Goal: Find specific page/section: Find specific page/section

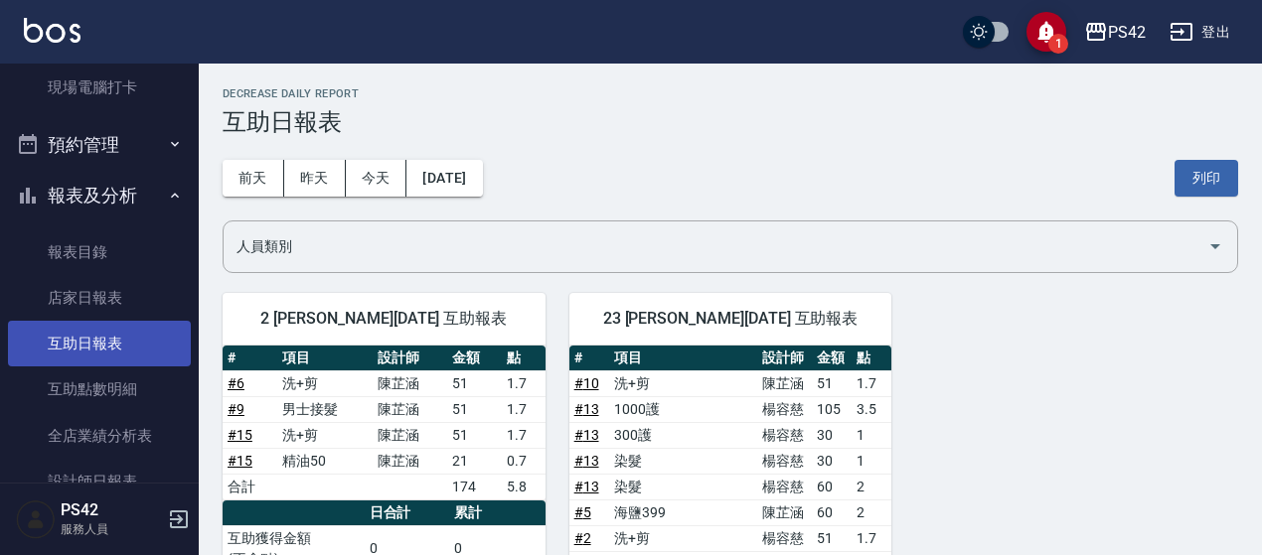
click at [117, 347] on link "互助日報表" at bounding box center [99, 344] width 183 height 46
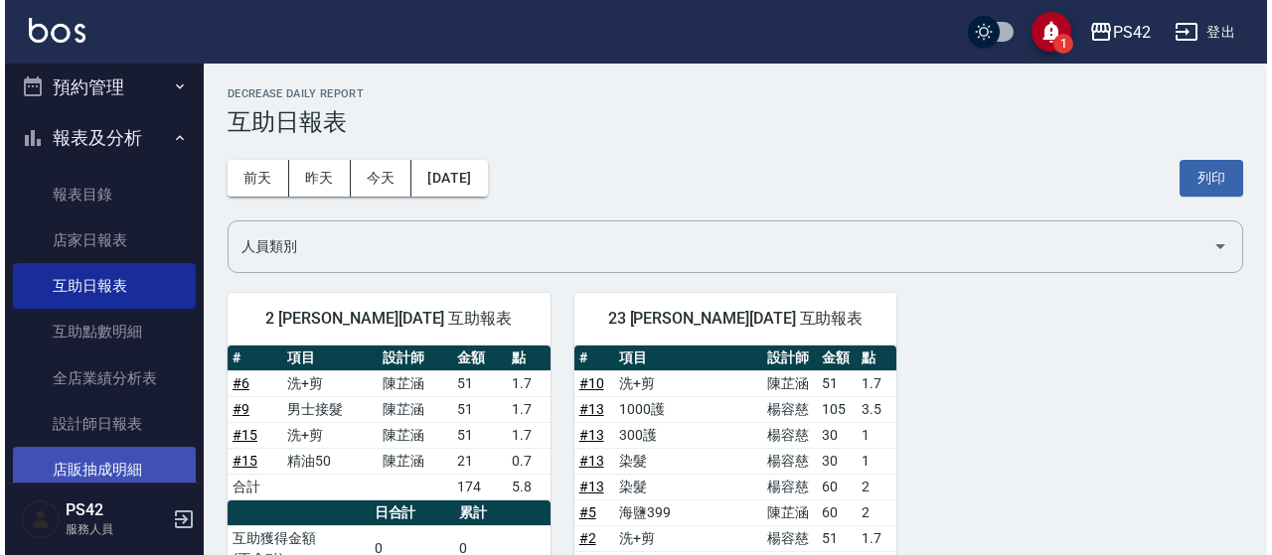
scroll to position [487, 0]
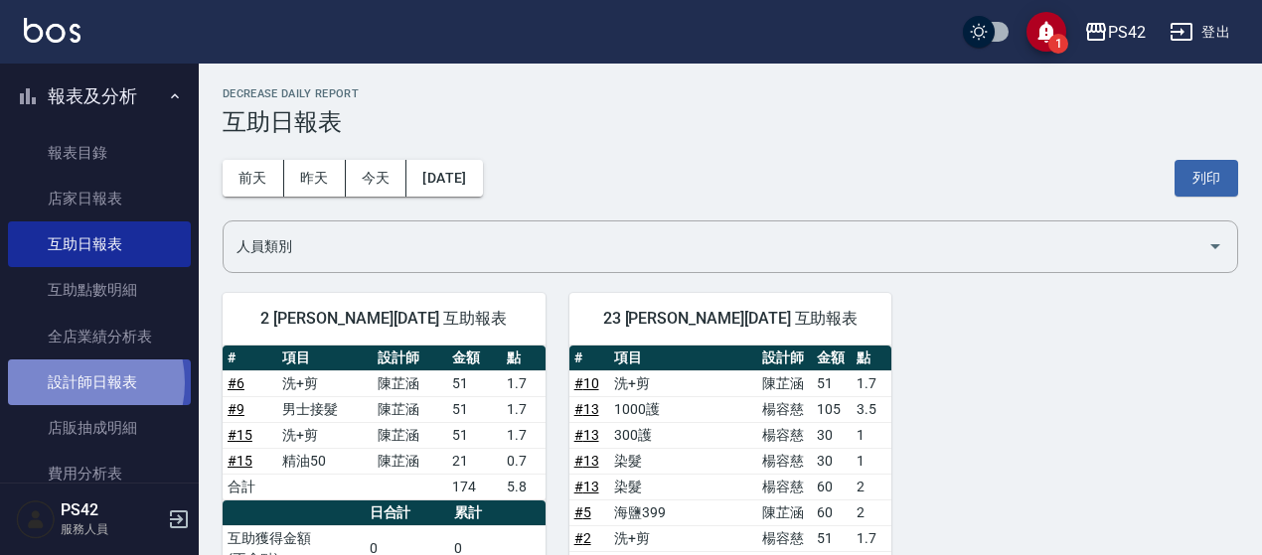
click at [70, 383] on link "設計師日報表" at bounding box center [99, 383] width 183 height 46
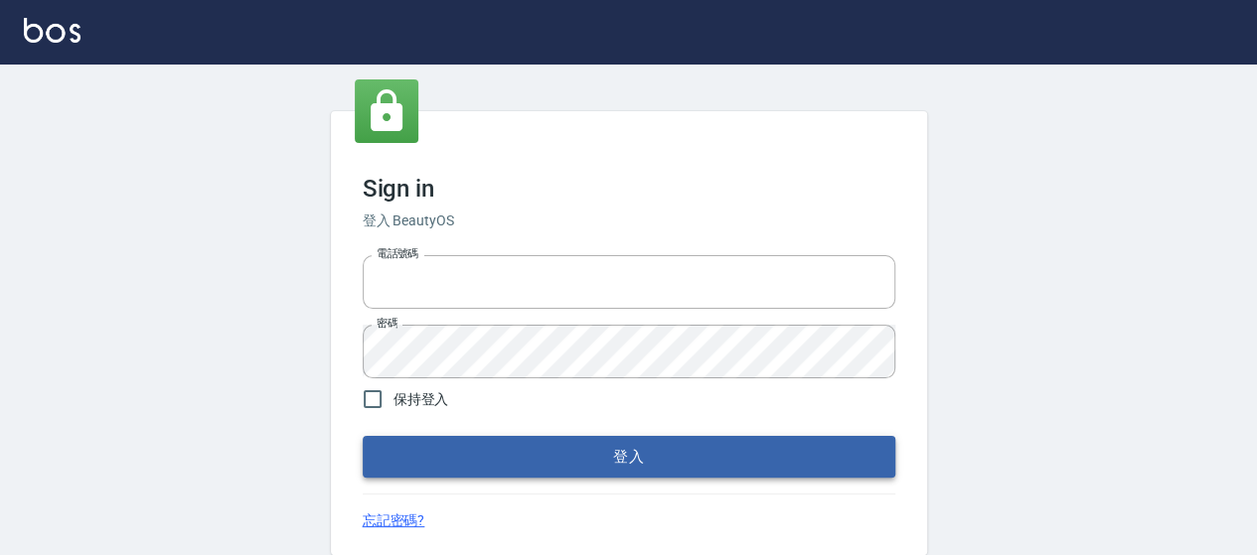
type input "0426657169"
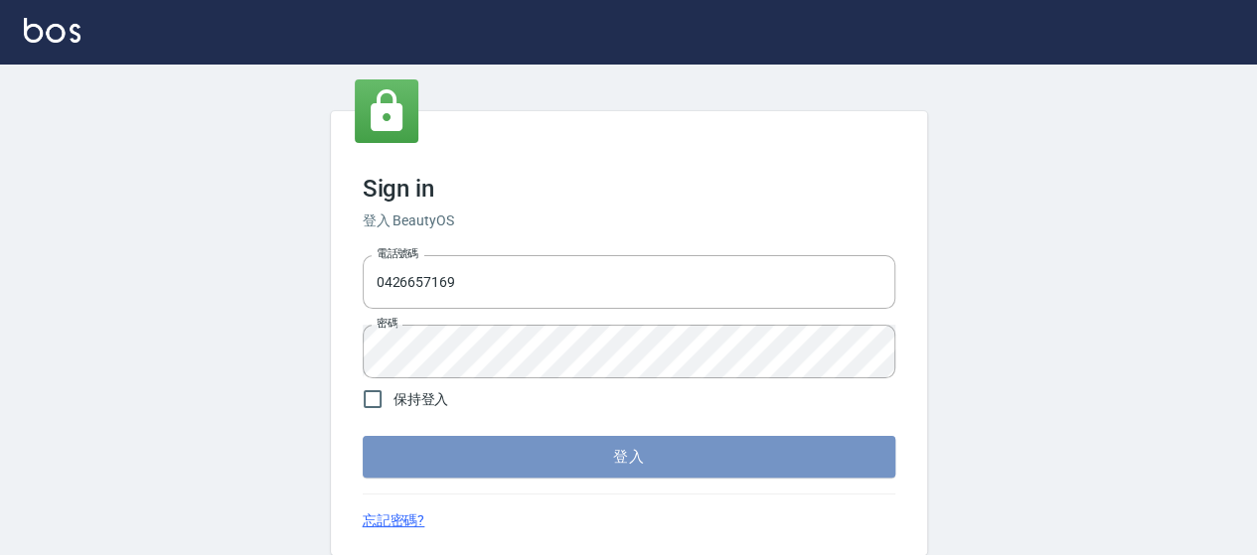
drag, startPoint x: 539, startPoint y: 452, endPoint x: 553, endPoint y: 443, distance: 16.5
click at [548, 447] on button "登入" at bounding box center [629, 457] width 533 height 42
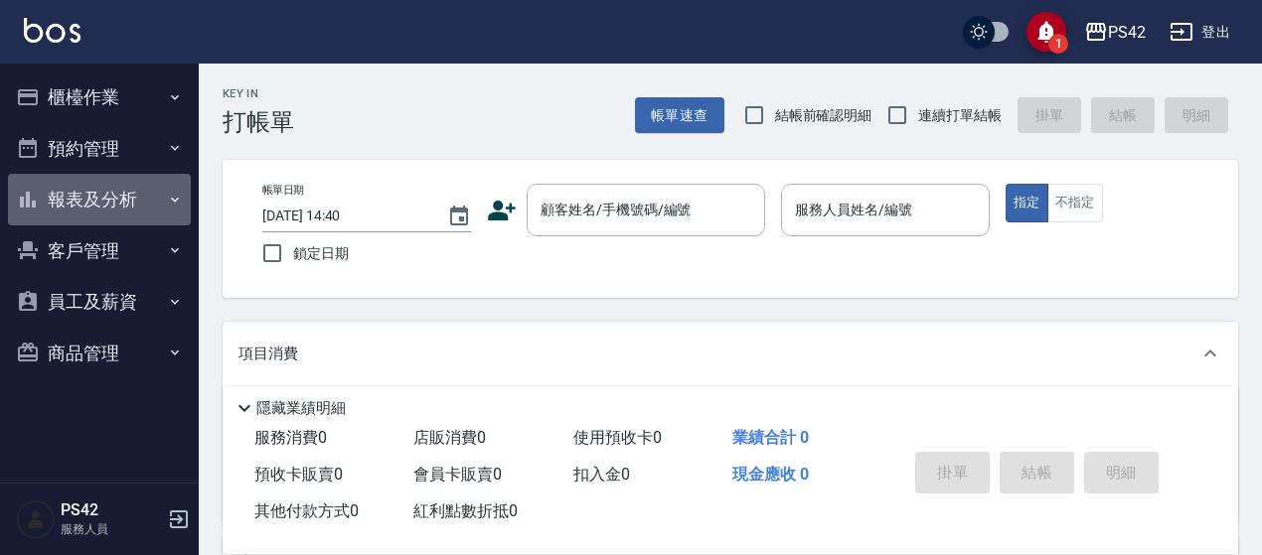
click at [79, 202] on button "報表及分析" at bounding box center [99, 200] width 183 height 52
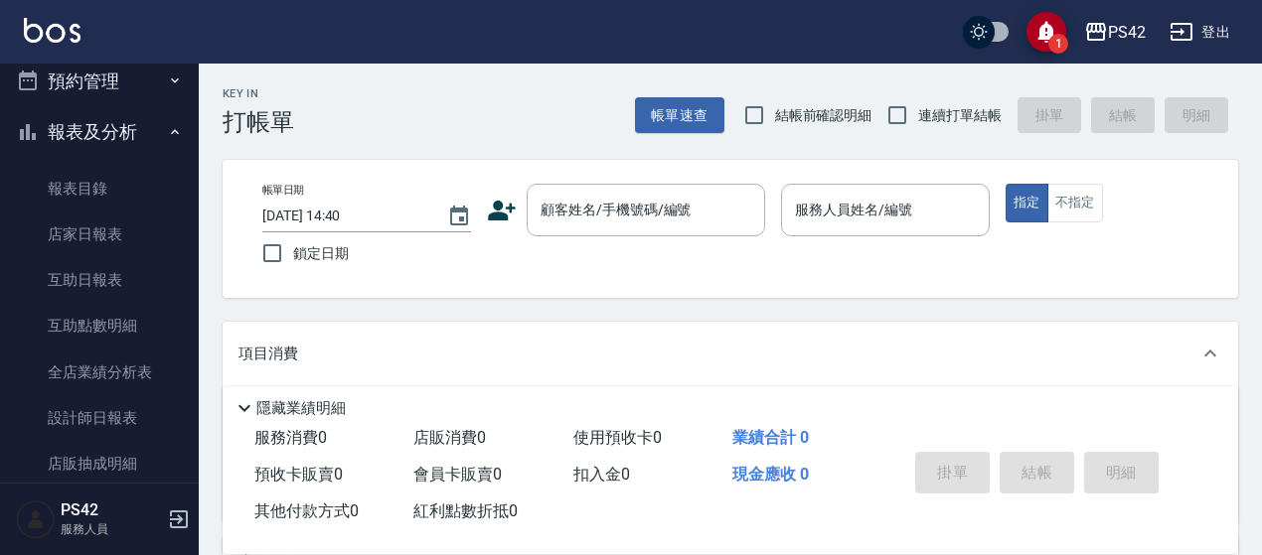
scroll to position [199, 0]
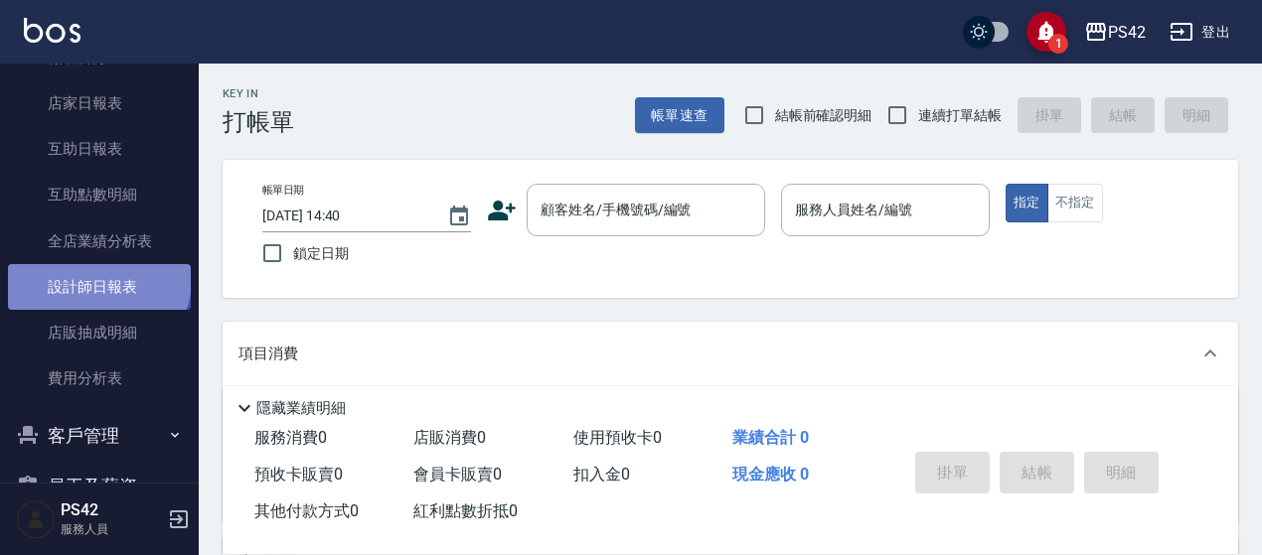
click at [96, 279] on link "設計師日報表" at bounding box center [99, 287] width 183 height 46
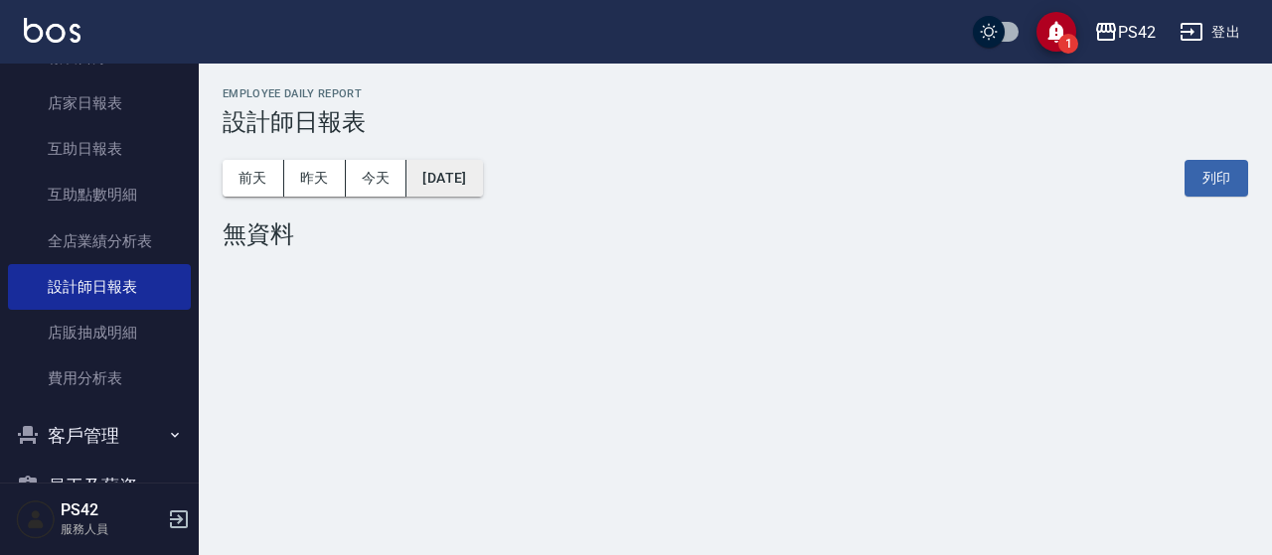
click at [457, 191] on button "[DATE]" at bounding box center [444, 178] width 76 height 37
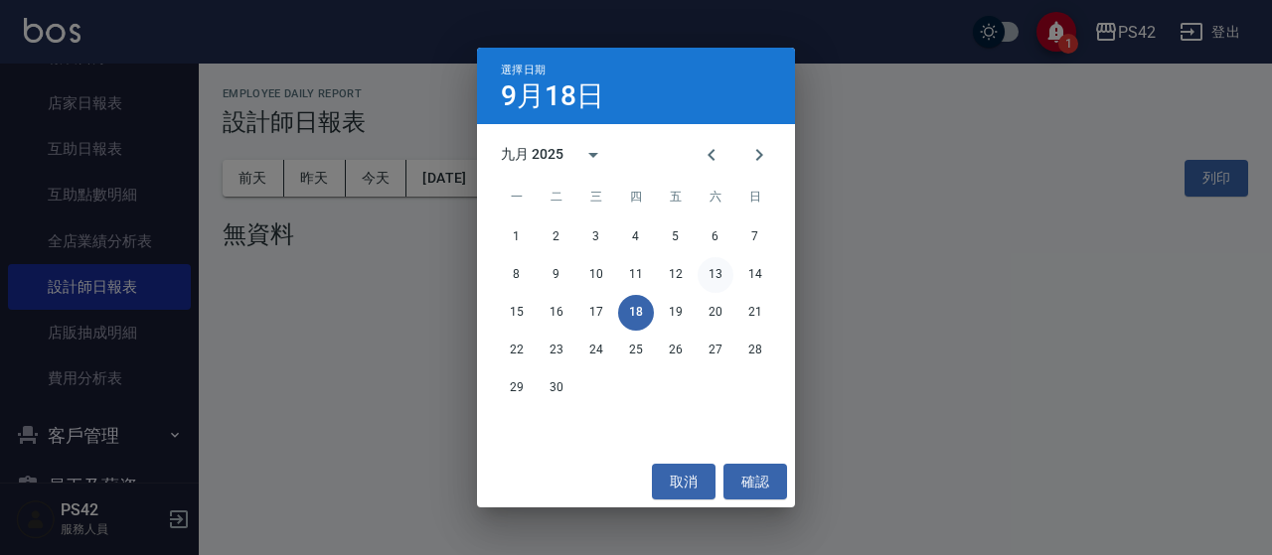
click at [721, 276] on button "13" at bounding box center [716, 275] width 36 height 36
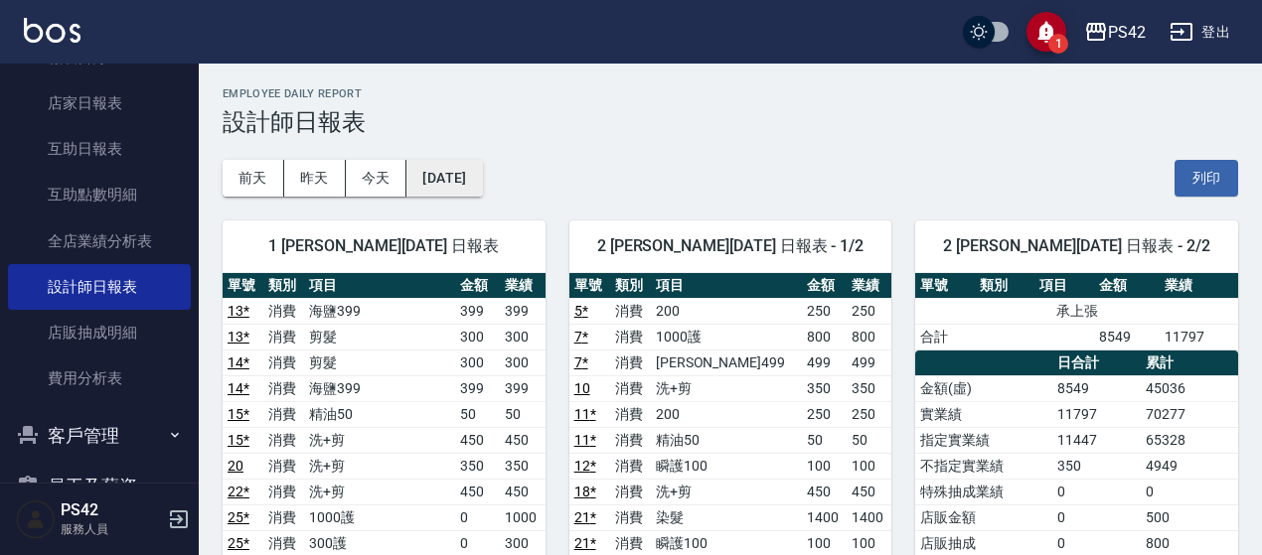
click at [443, 178] on button "[DATE]" at bounding box center [444, 178] width 76 height 37
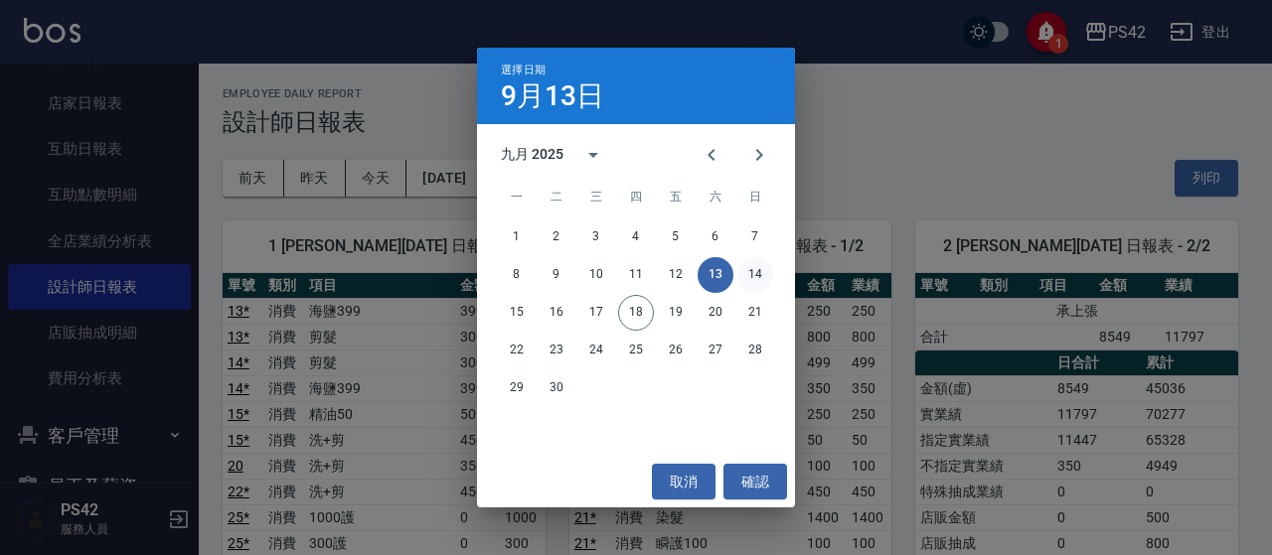
click at [743, 278] on button "14" at bounding box center [755, 275] width 36 height 36
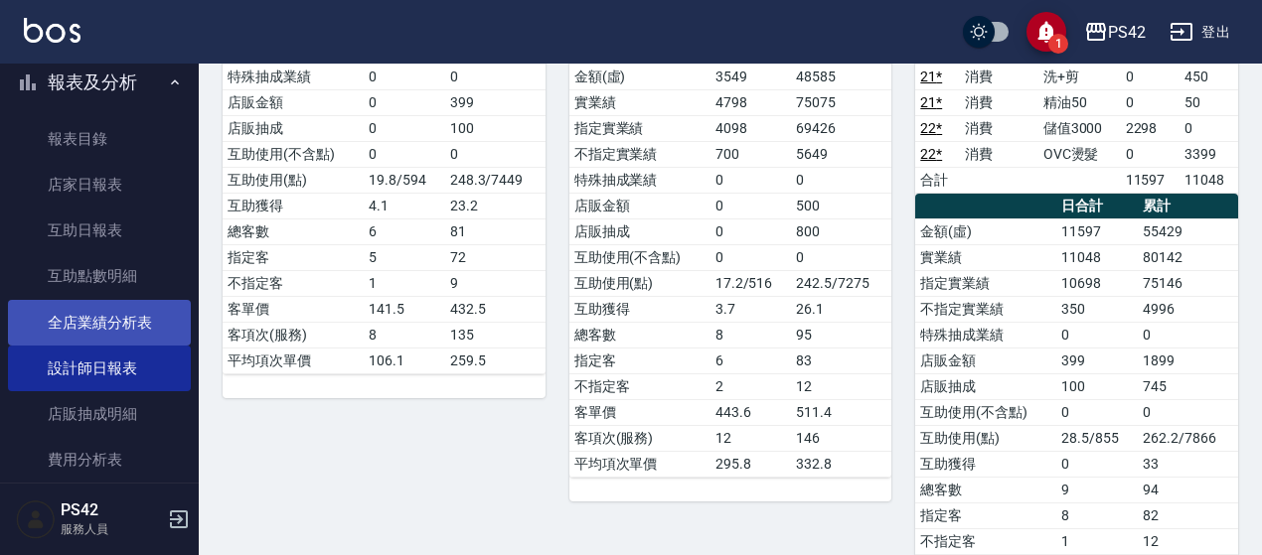
scroll to position [99, 0]
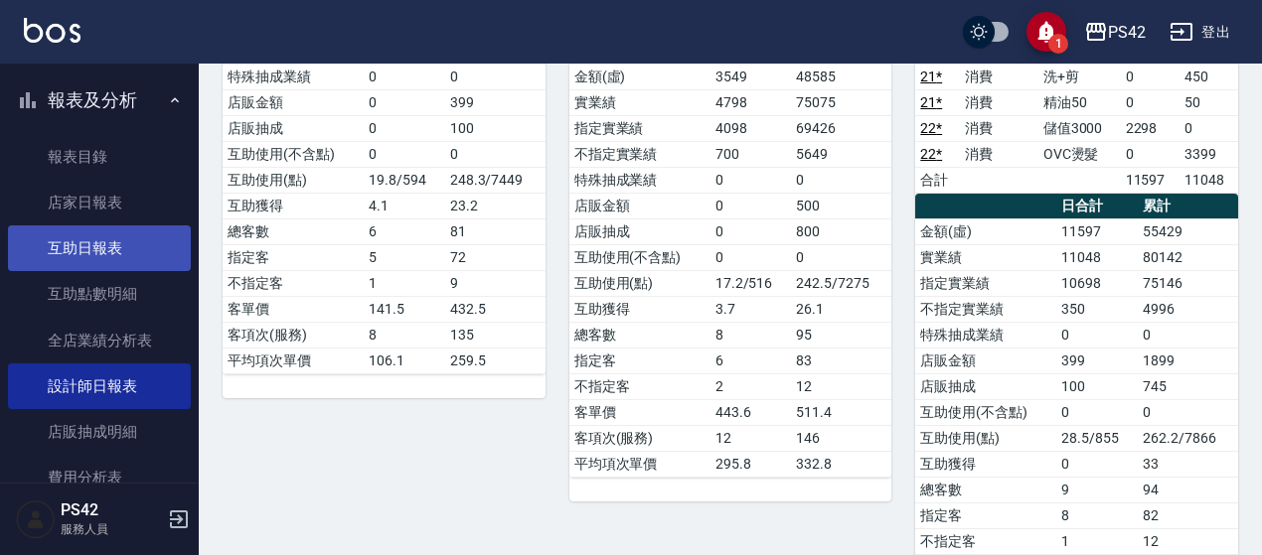
click at [101, 236] on link "互助日報表" at bounding box center [99, 249] width 183 height 46
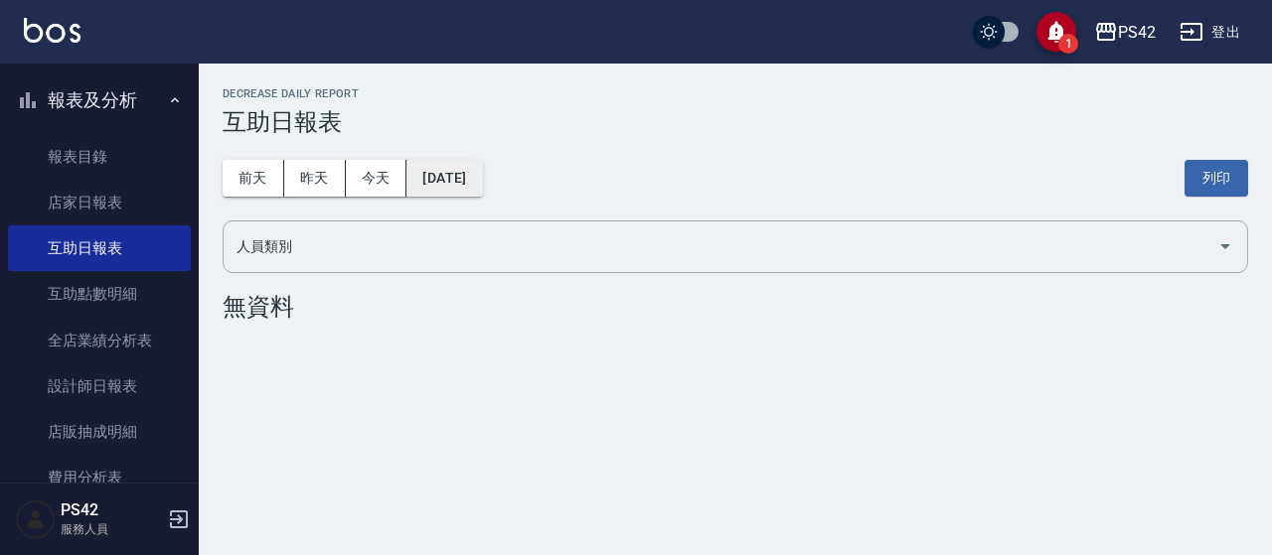
click at [468, 182] on button "[DATE]" at bounding box center [444, 178] width 76 height 37
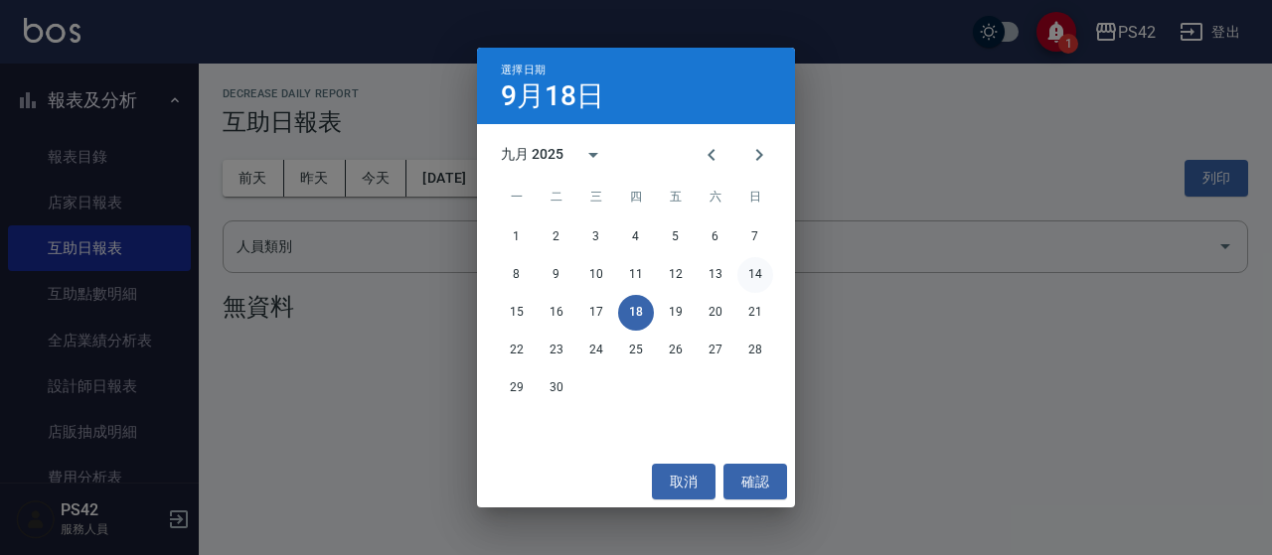
click at [752, 270] on button "14" at bounding box center [755, 275] width 36 height 36
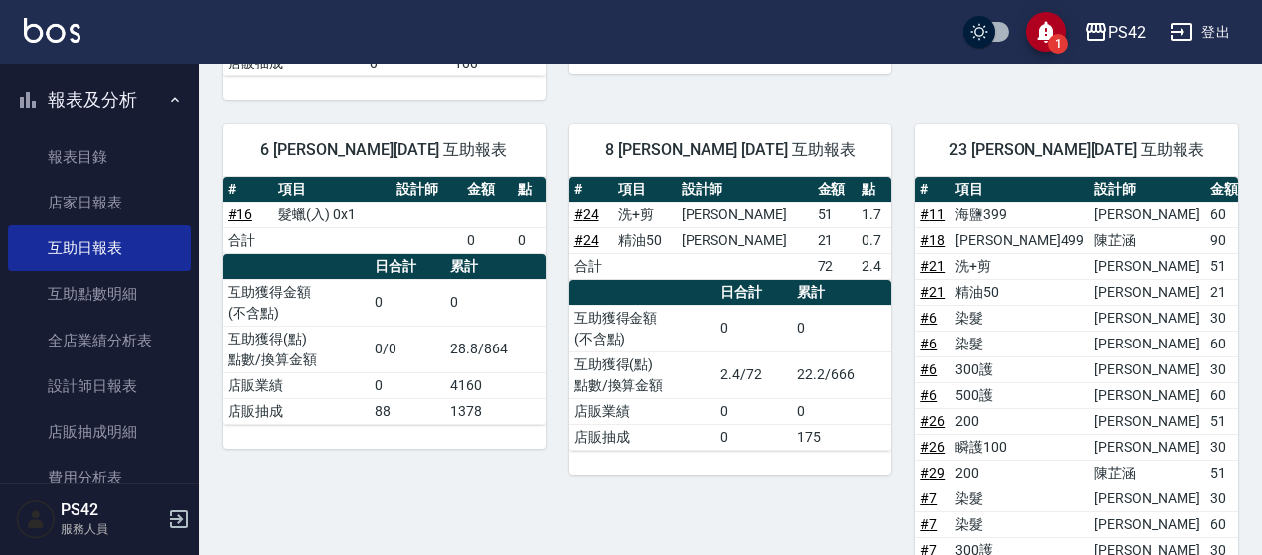
scroll to position [596, 0]
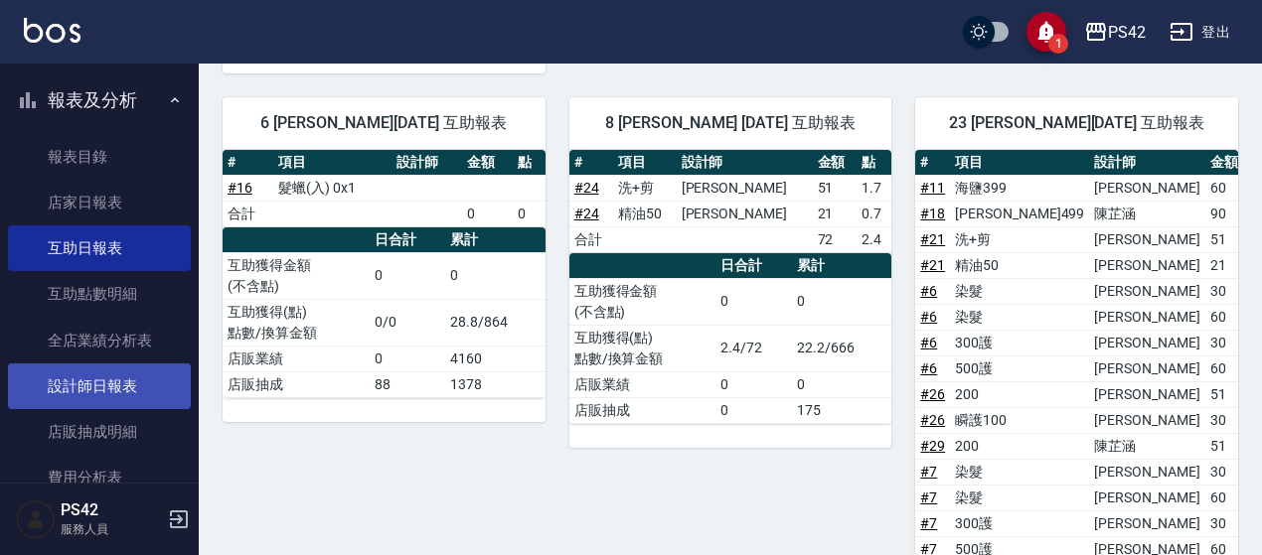
click at [121, 394] on link "設計師日報表" at bounding box center [99, 387] width 183 height 46
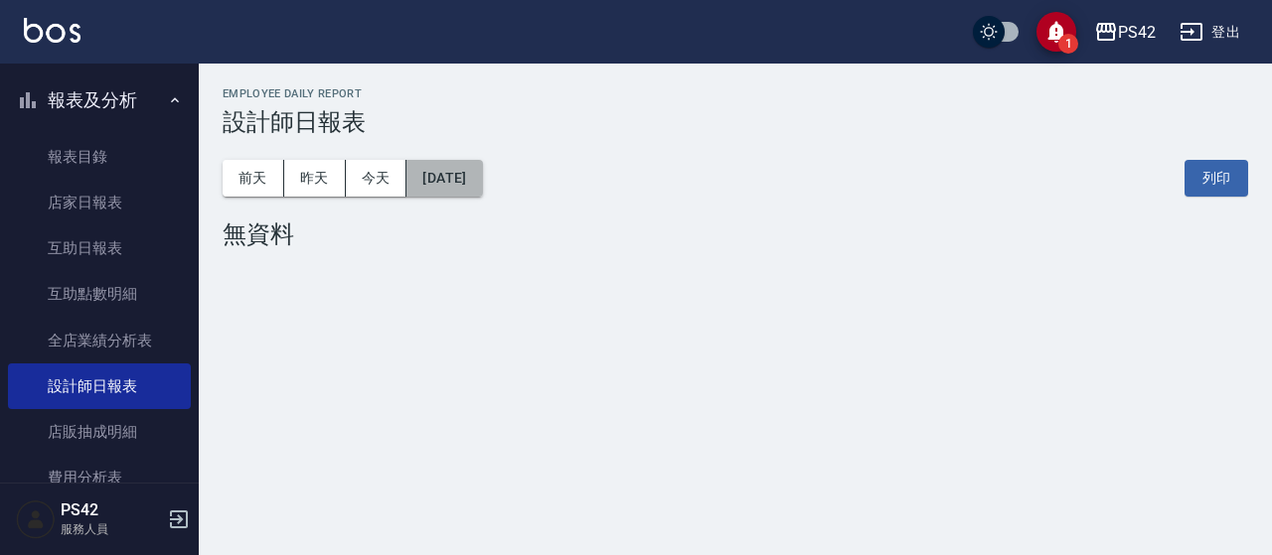
click at [444, 168] on button "[DATE]" at bounding box center [444, 178] width 76 height 37
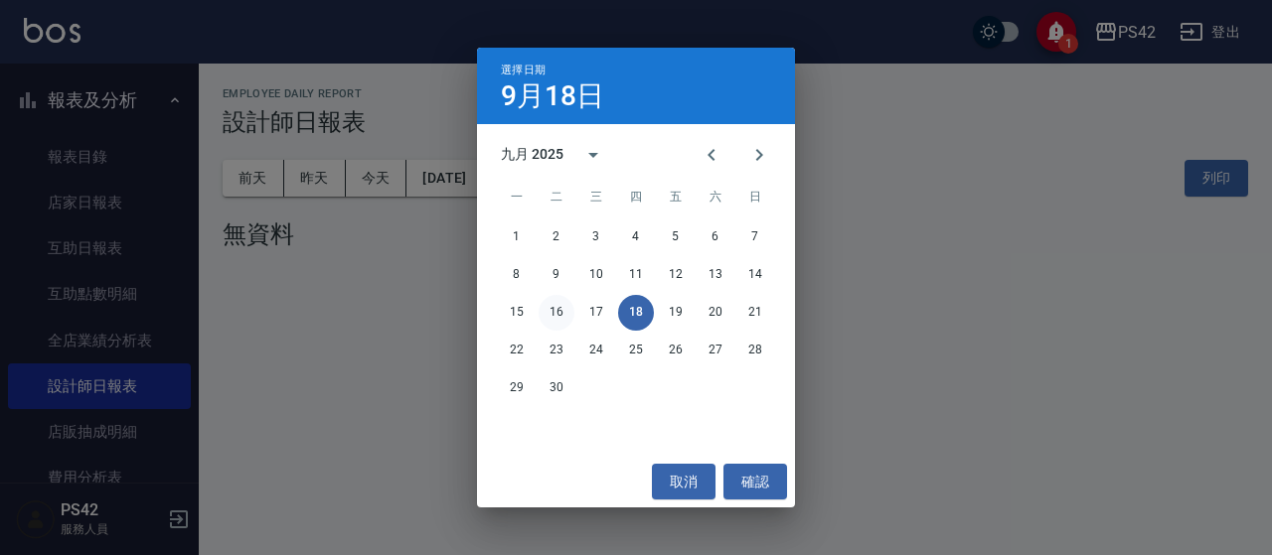
click at [560, 315] on button "16" at bounding box center [557, 313] width 36 height 36
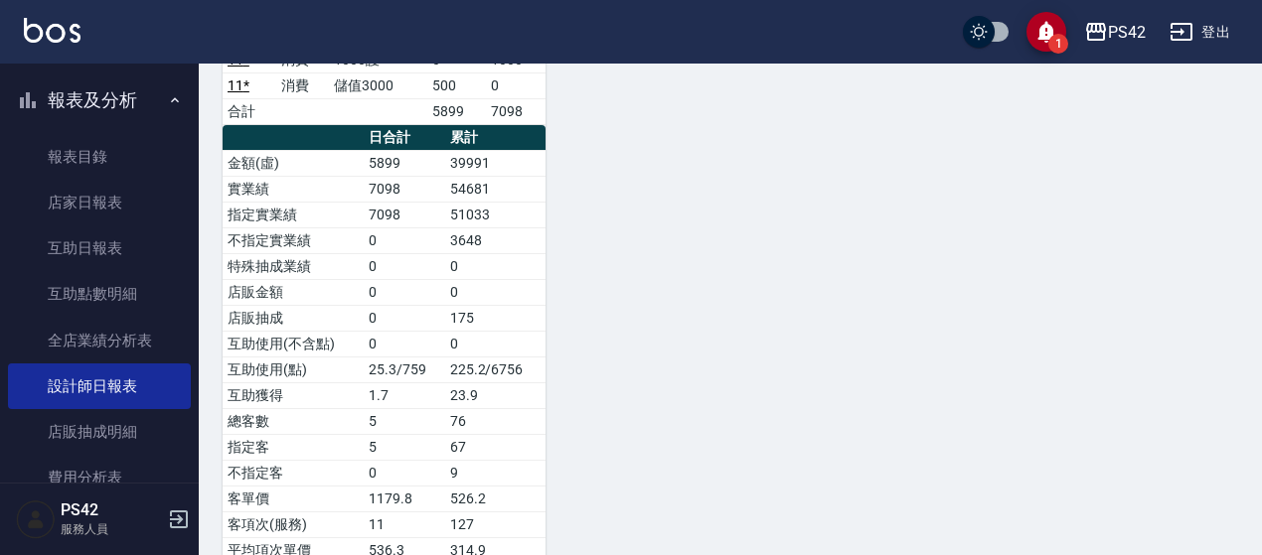
scroll to position [1573, 0]
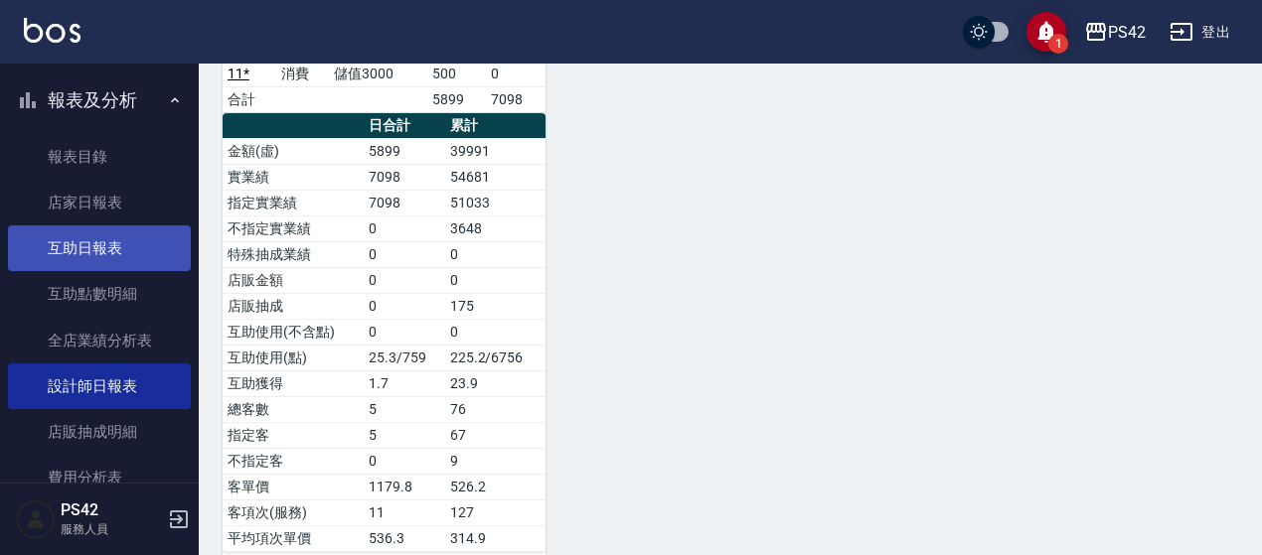
click at [85, 249] on link "互助日報表" at bounding box center [99, 249] width 183 height 46
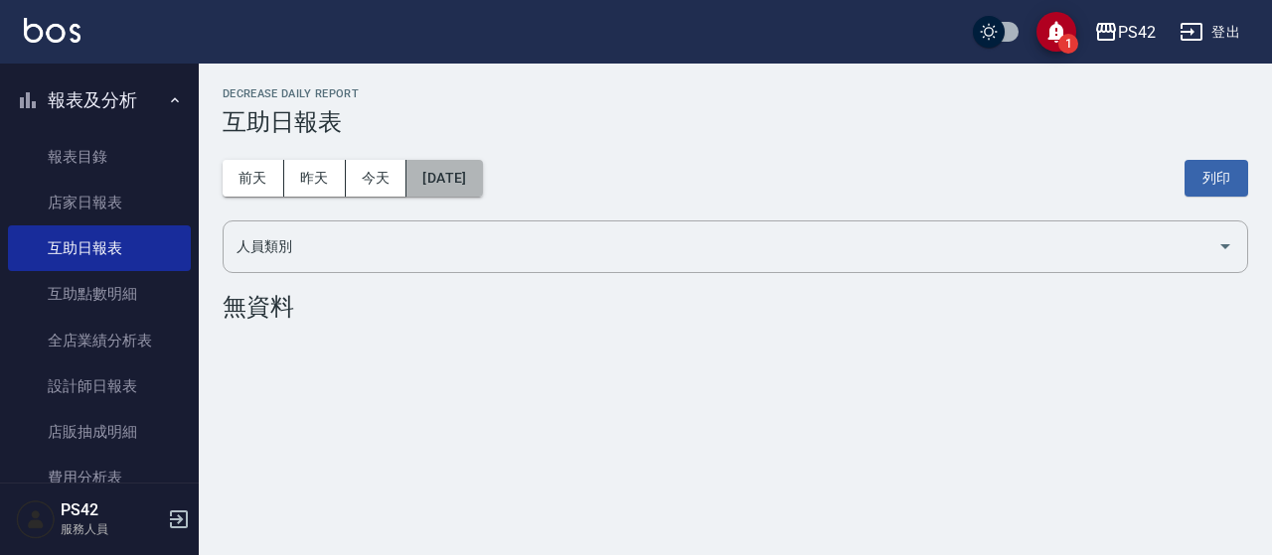
click at [481, 190] on button "[DATE]" at bounding box center [444, 178] width 76 height 37
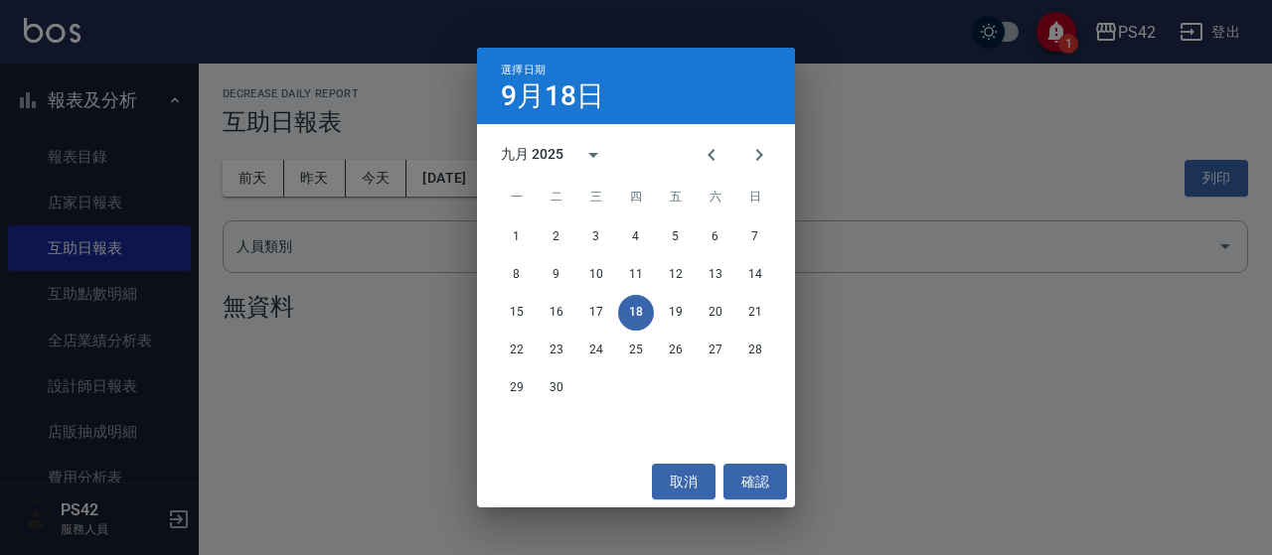
click at [270, 373] on div "選擇日期 [DATE] 九月 2025 一 二 三 四 五 六 日 1 2 3 4 5 6 7 8 9 10 11 12 13 14 15 16 17 18 …" at bounding box center [636, 277] width 1272 height 555
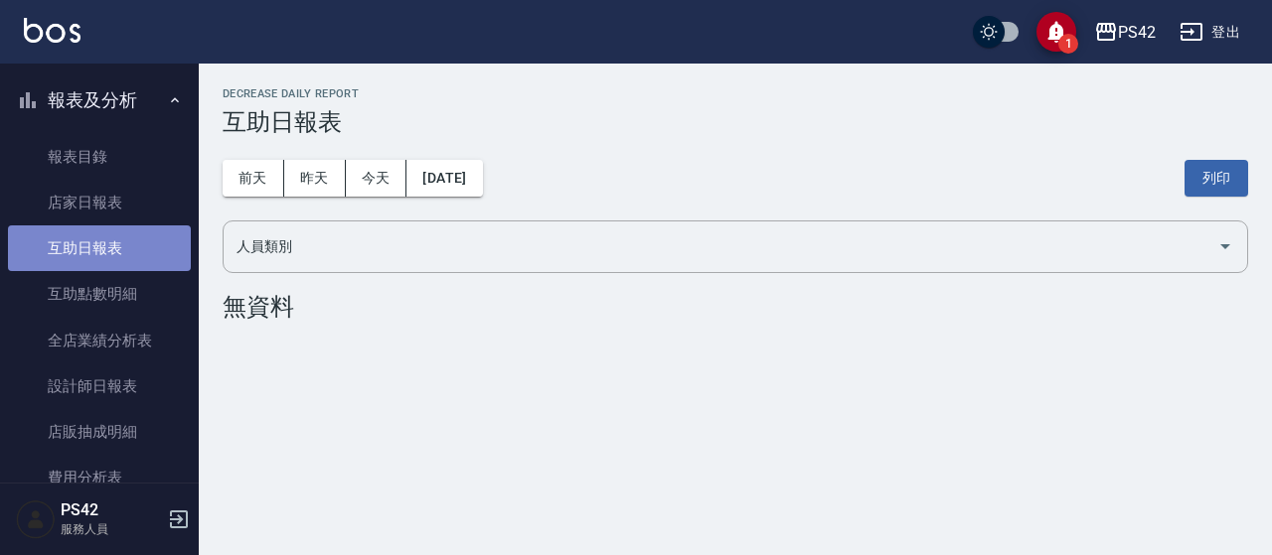
click at [112, 251] on link "互助日報表" at bounding box center [99, 249] width 183 height 46
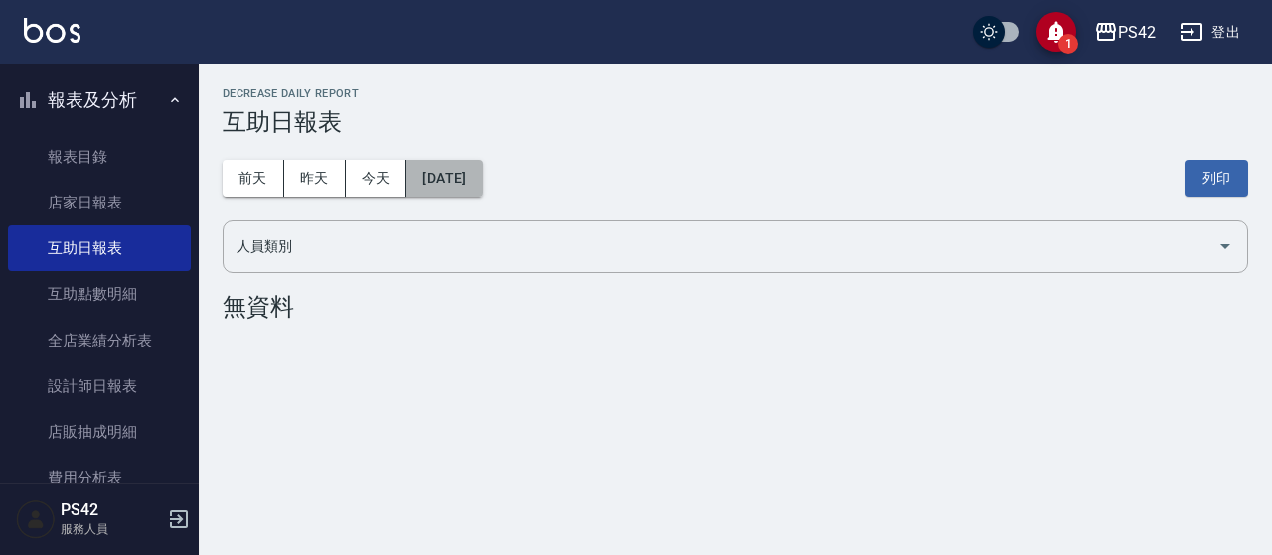
click at [482, 188] on button "[DATE]" at bounding box center [444, 178] width 76 height 37
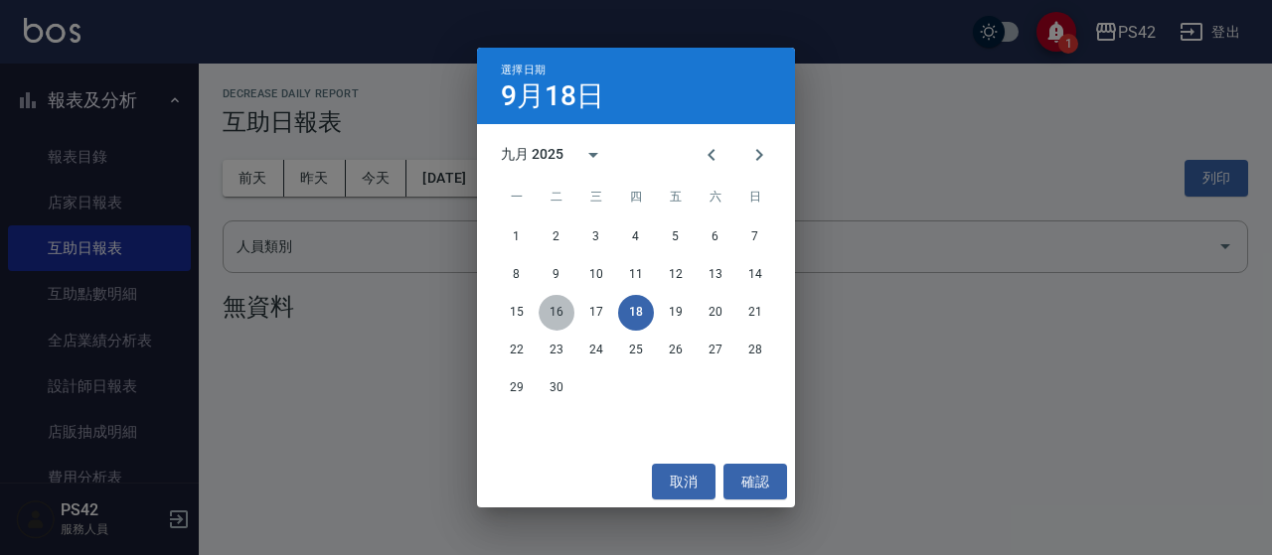
click at [553, 311] on button "16" at bounding box center [557, 313] width 36 height 36
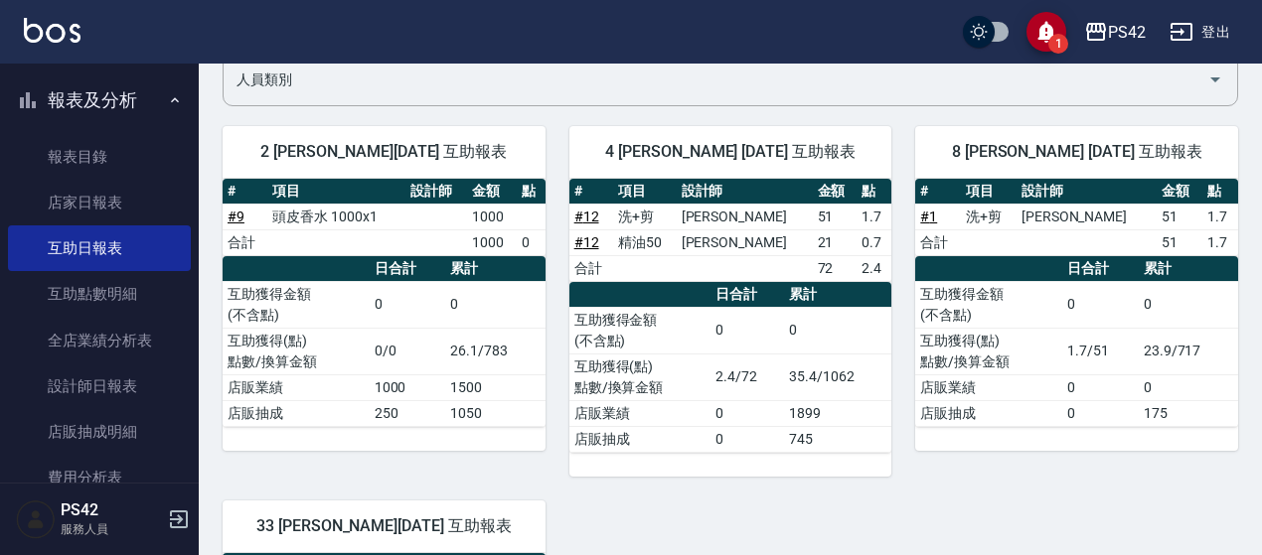
scroll to position [199, 0]
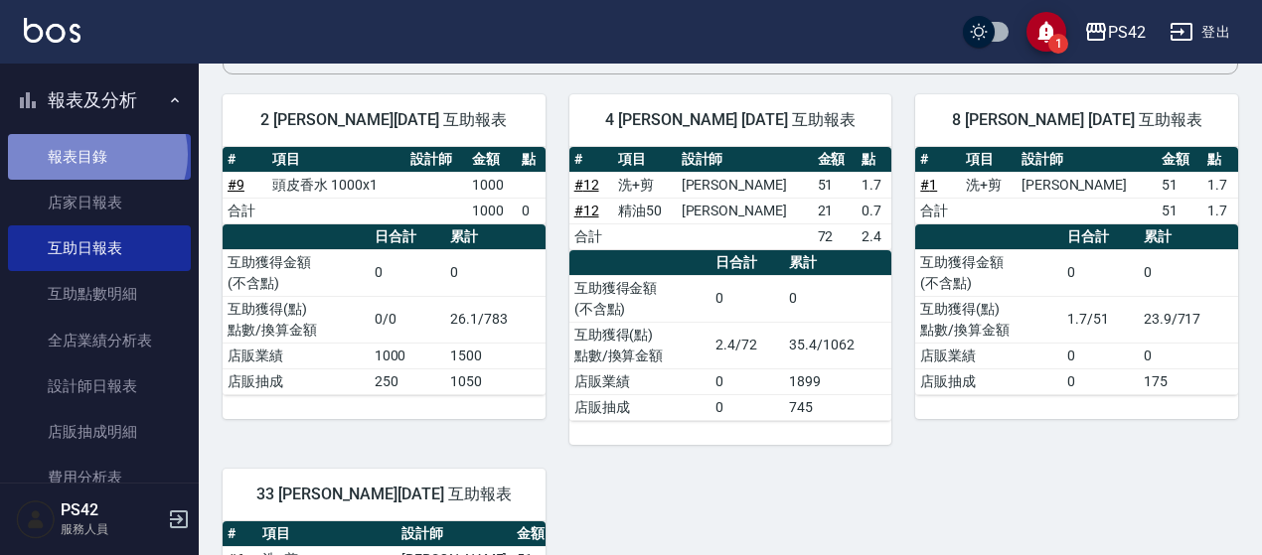
click at [95, 154] on link "報表目錄" at bounding box center [99, 157] width 183 height 46
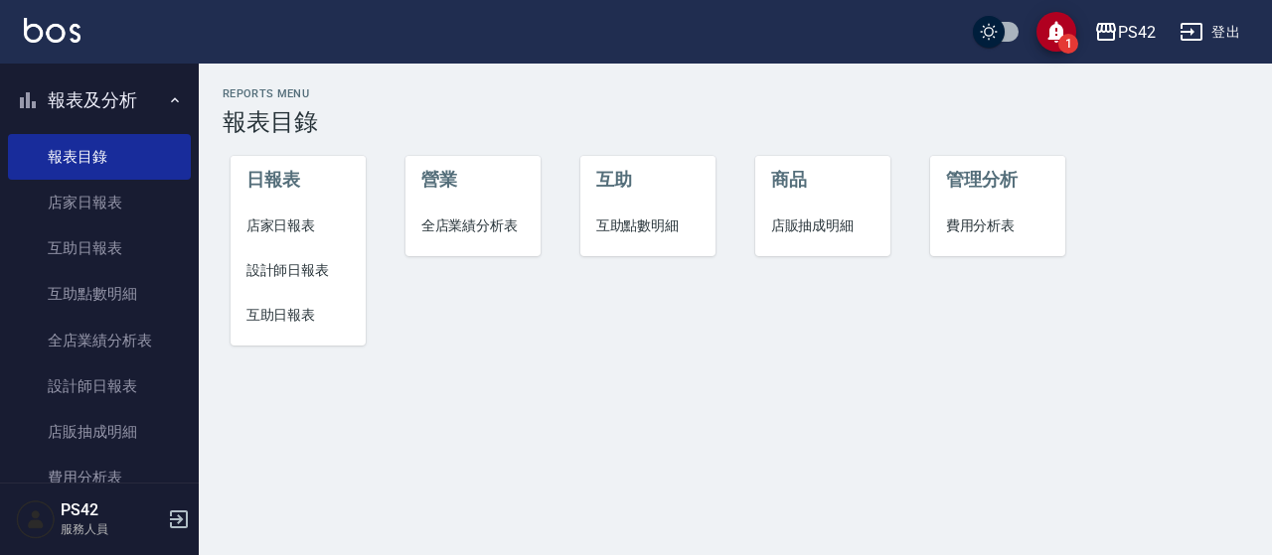
click at [688, 438] on div "Reports Menu 報表目錄 日報表 店家日報表 設計師日報表 互助日報表 營業 全店業績分析表 互助 互助點數明細 商品 店販抽成明細 管理分析 費用…" at bounding box center [636, 277] width 1272 height 555
